Goal: Task Accomplishment & Management: Use online tool/utility

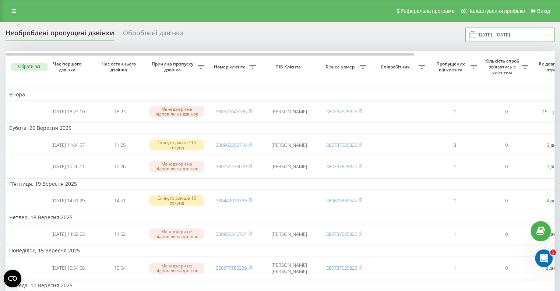
click at [521, 36] on input "[DATE] - [DATE]" at bounding box center [510, 35] width 89 height 14
click at [479, 221] on td "Четвер, 18 Вересня 2025" at bounding box center [374, 217] width 737 height 11
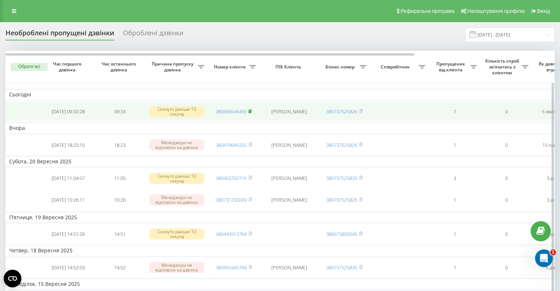
click at [251, 111] on rect at bounding box center [250, 111] width 2 height 3
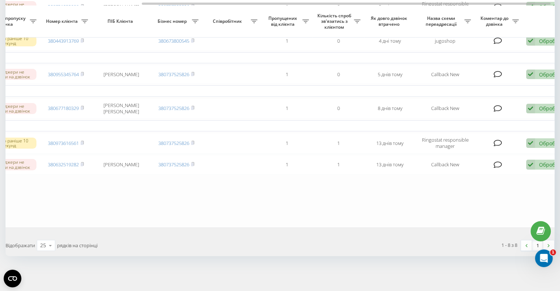
scroll to position [0, 187]
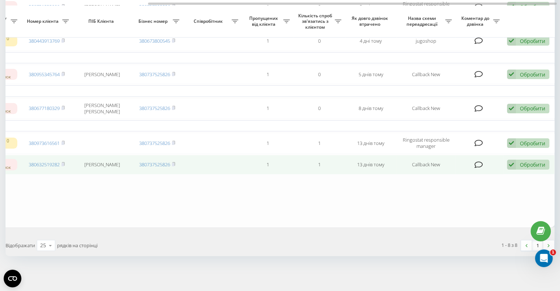
click at [531, 165] on div "Обробити" at bounding box center [532, 164] width 25 height 7
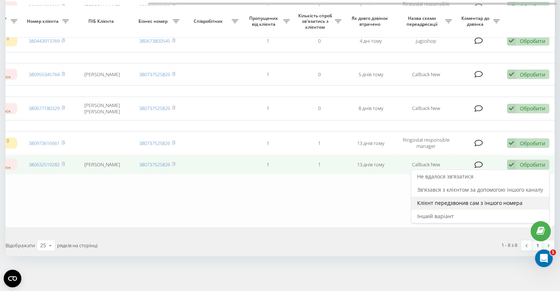
click at [492, 203] on span "Клієнт передзвонив сам з іншого номера" at bounding box center [469, 203] width 105 height 7
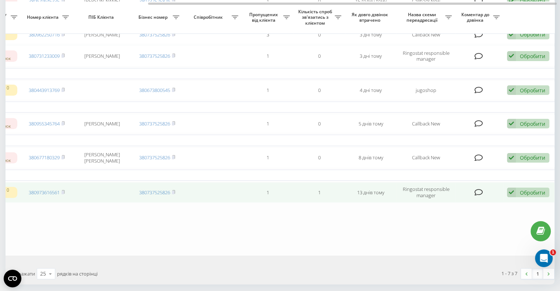
click at [540, 194] on div "Обробити" at bounding box center [532, 192] width 25 height 7
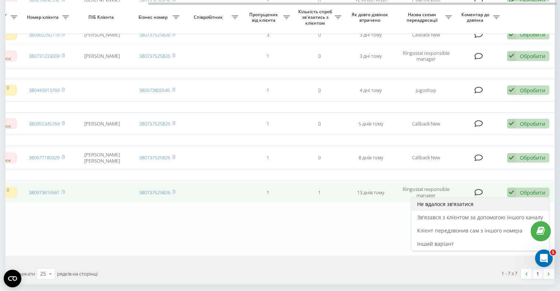
click at [473, 208] on span "Не вдалося зв'язатися" at bounding box center [445, 204] width 56 height 7
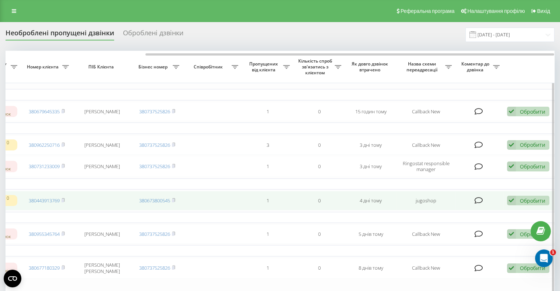
click at [520, 201] on div "Обробити" at bounding box center [532, 200] width 25 height 7
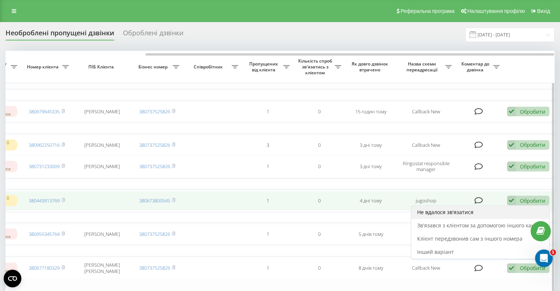
click at [485, 219] on div "Не вдалося зв'язатися" at bounding box center [480, 212] width 138 height 13
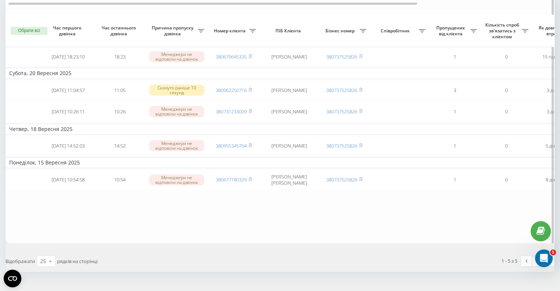
scroll to position [73, 0]
